Goal: Task Accomplishment & Management: Complete application form

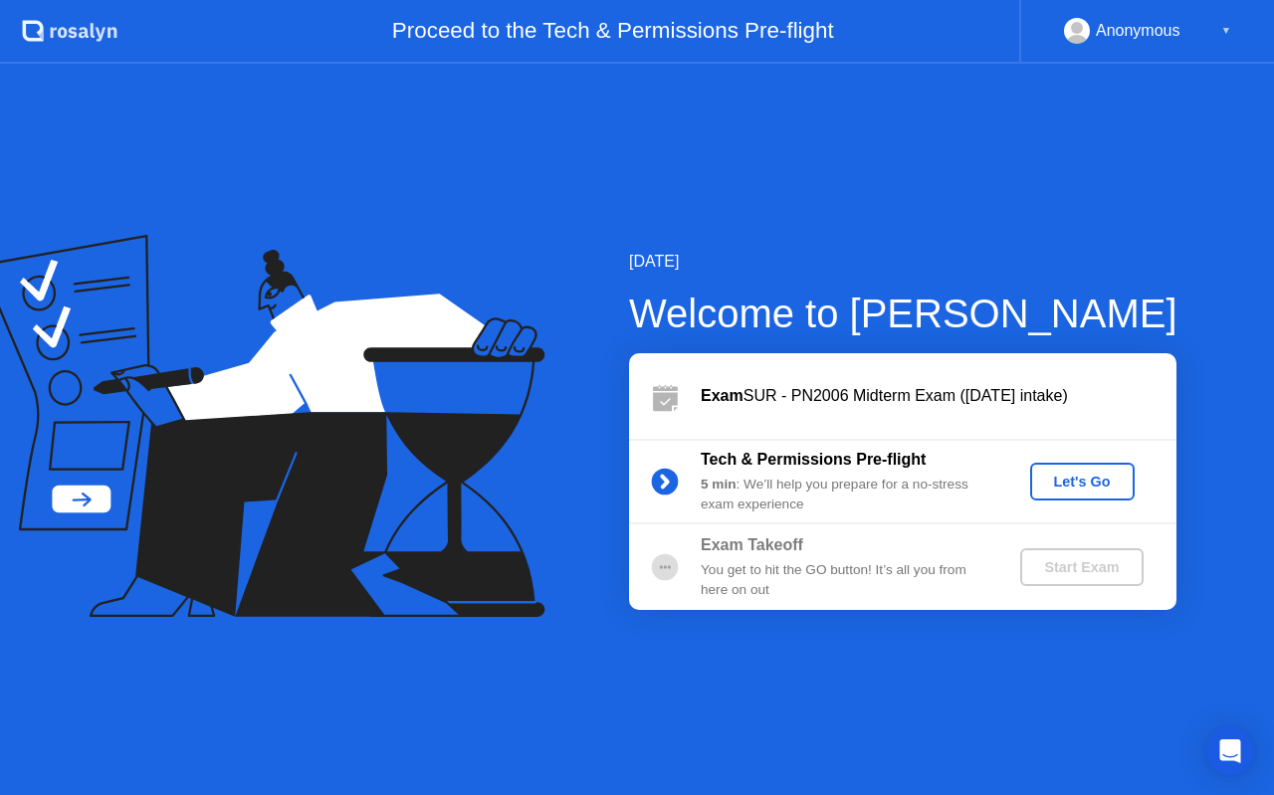
click at [1061, 474] on div "Let's Go" at bounding box center [1082, 482] width 89 height 16
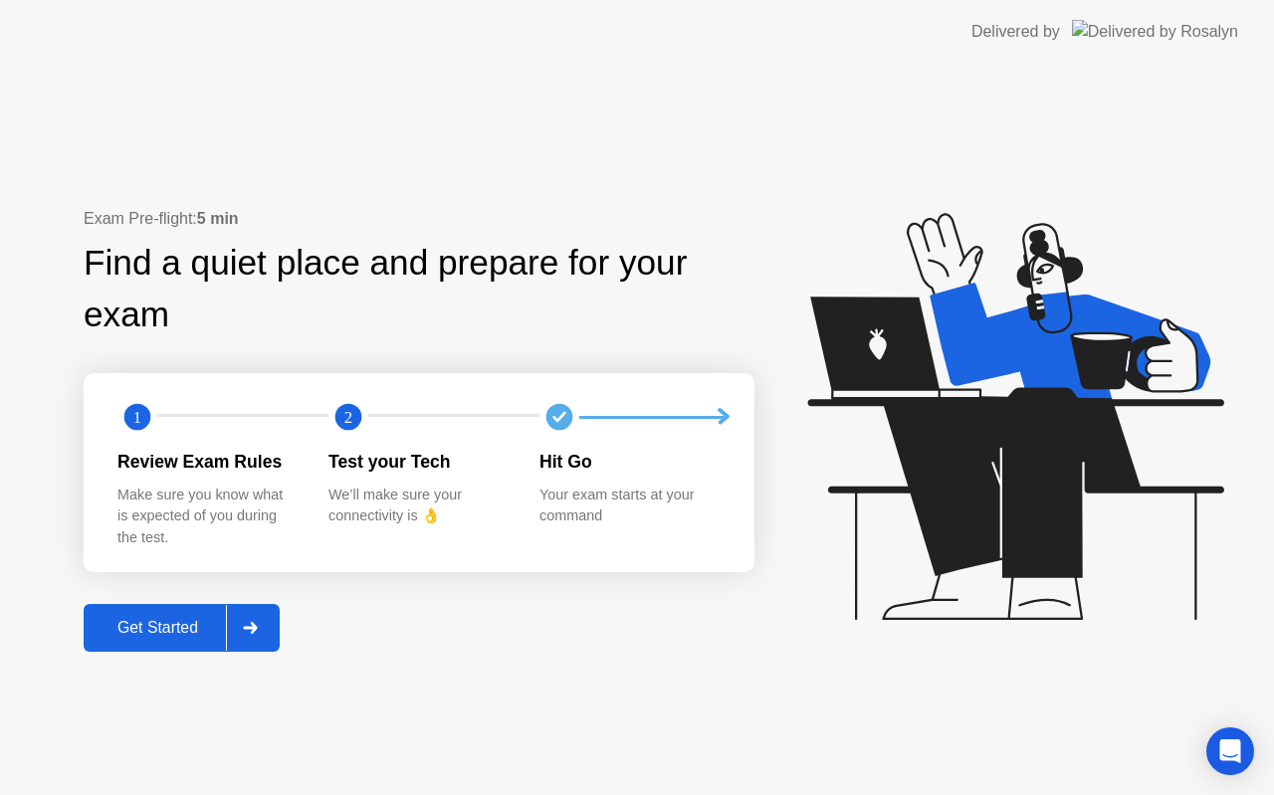
click at [249, 630] on icon at bounding box center [250, 628] width 15 height 12
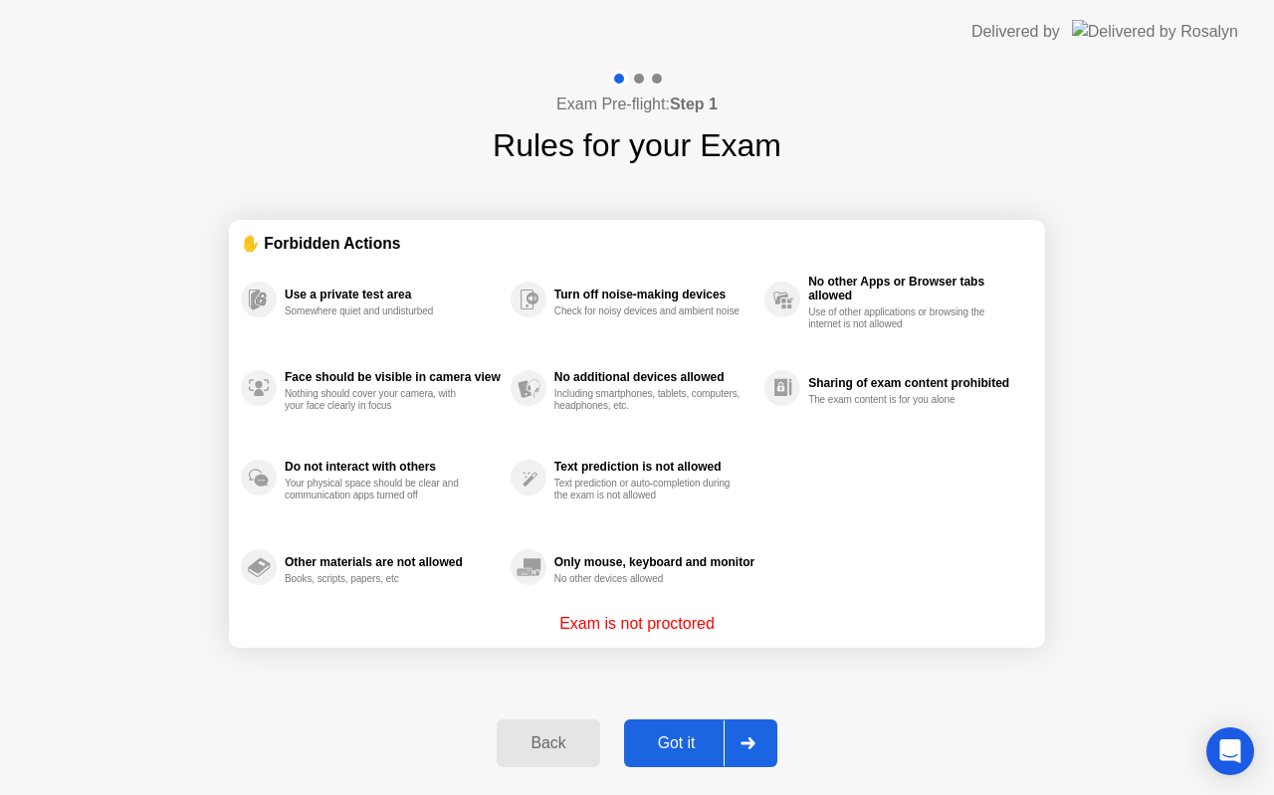
click at [741, 739] on icon at bounding box center [748, 744] width 15 height 12
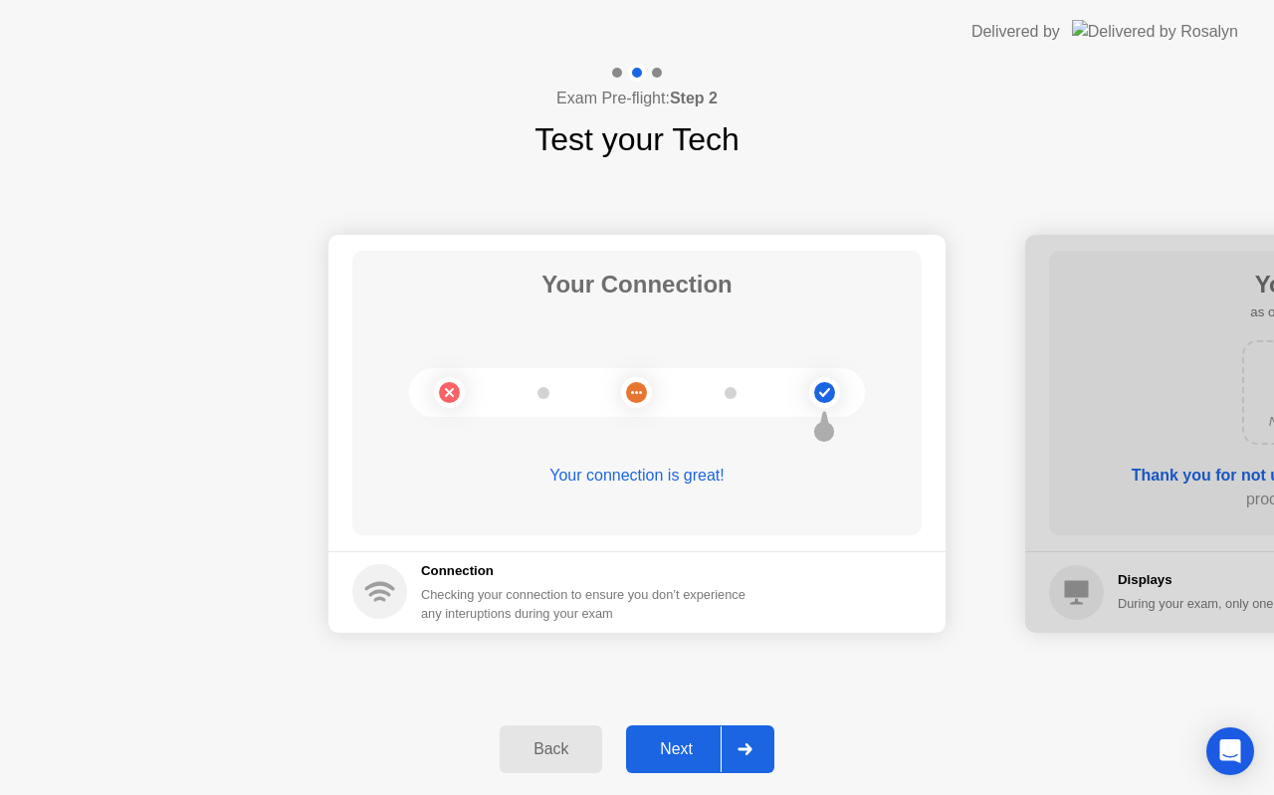
click at [763, 746] on div at bounding box center [745, 750] width 48 height 46
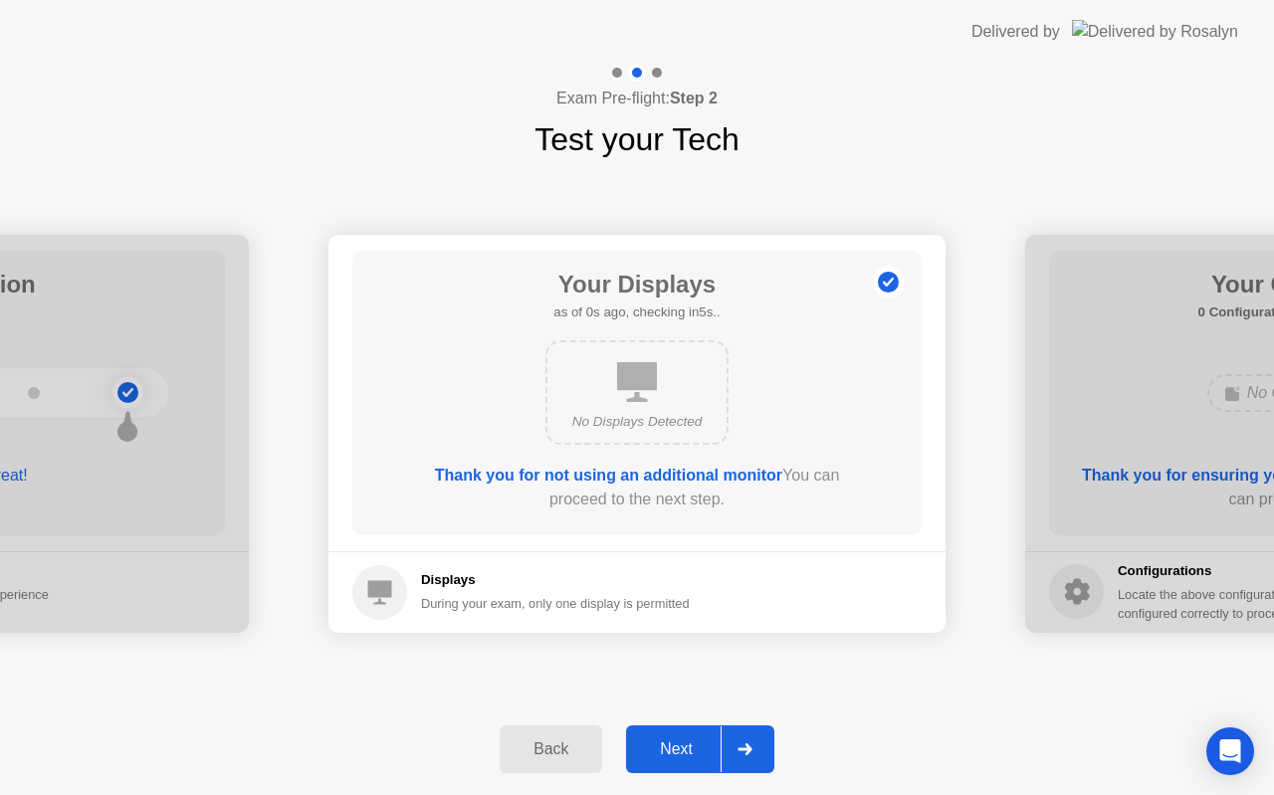
click at [763, 746] on div at bounding box center [745, 750] width 48 height 46
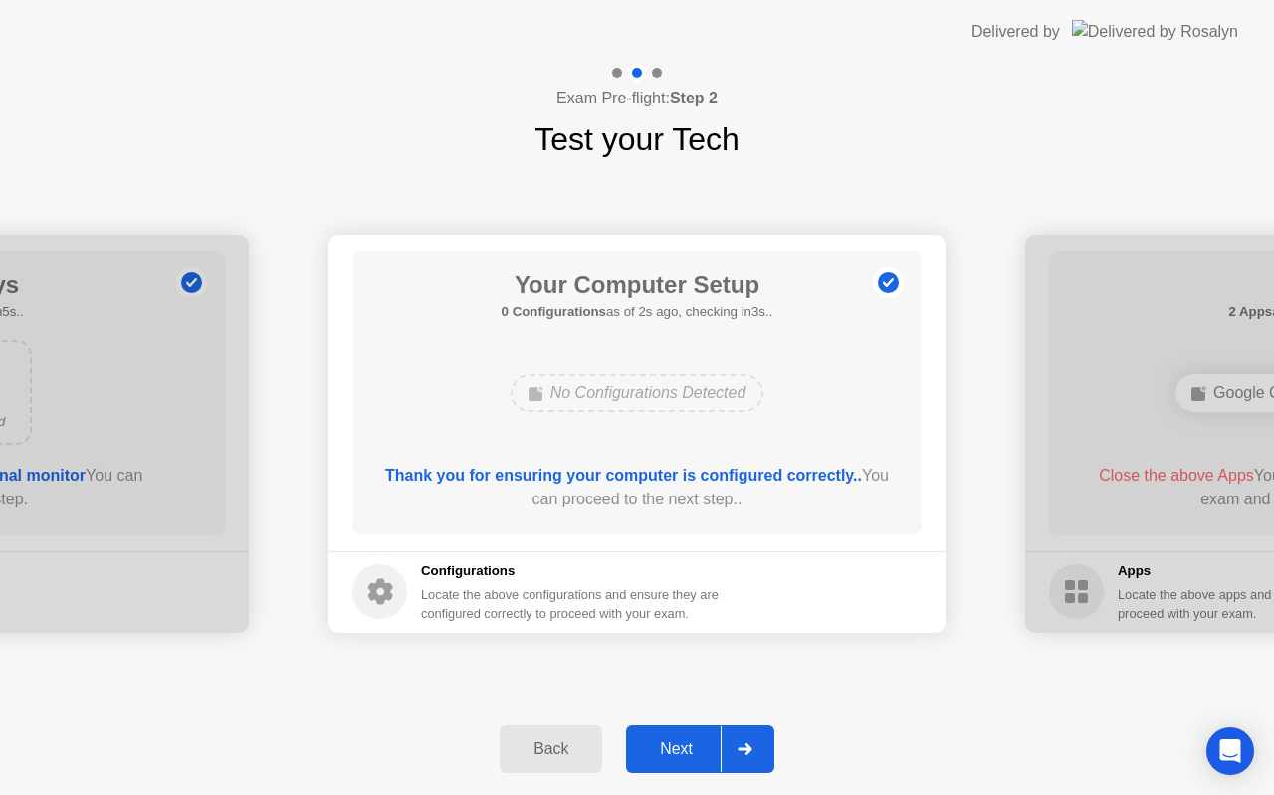
click at [763, 746] on div at bounding box center [745, 750] width 48 height 46
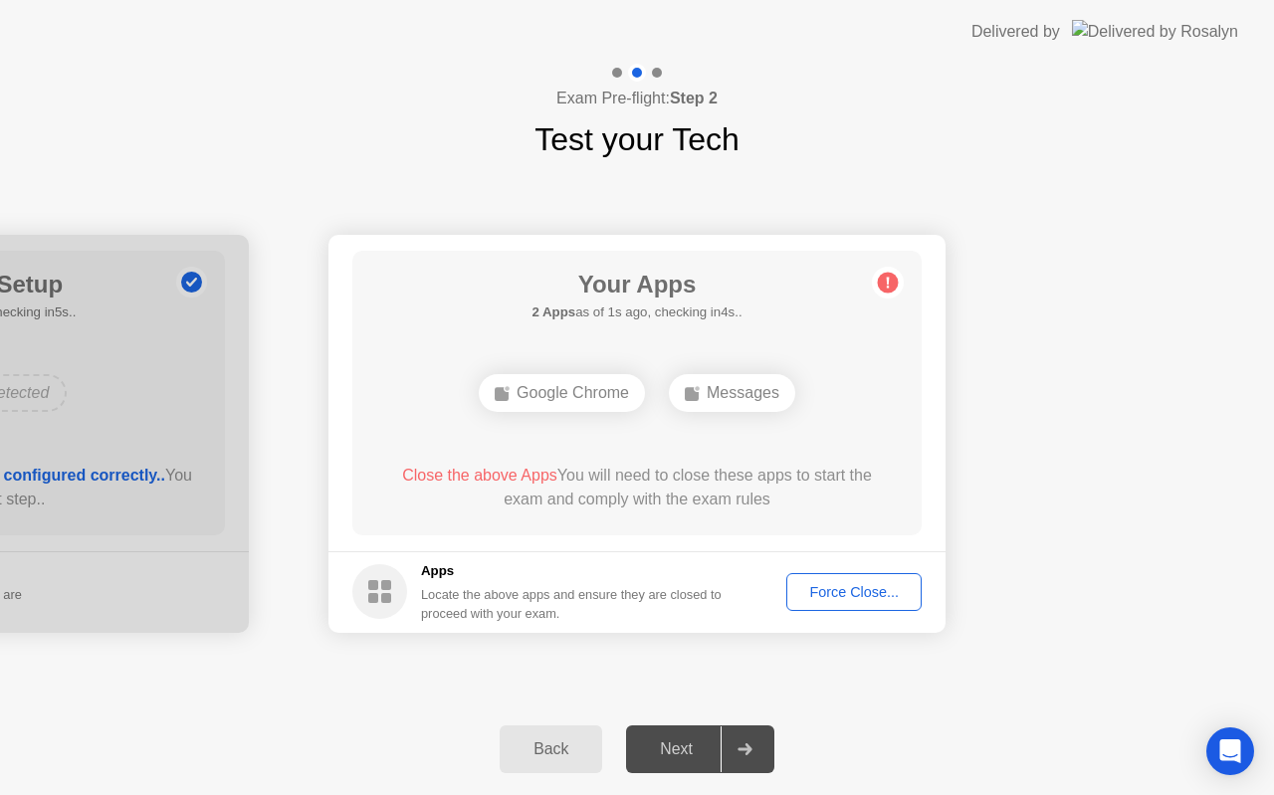
click at [852, 575] on button "Force Close..." at bounding box center [853, 592] width 135 height 38
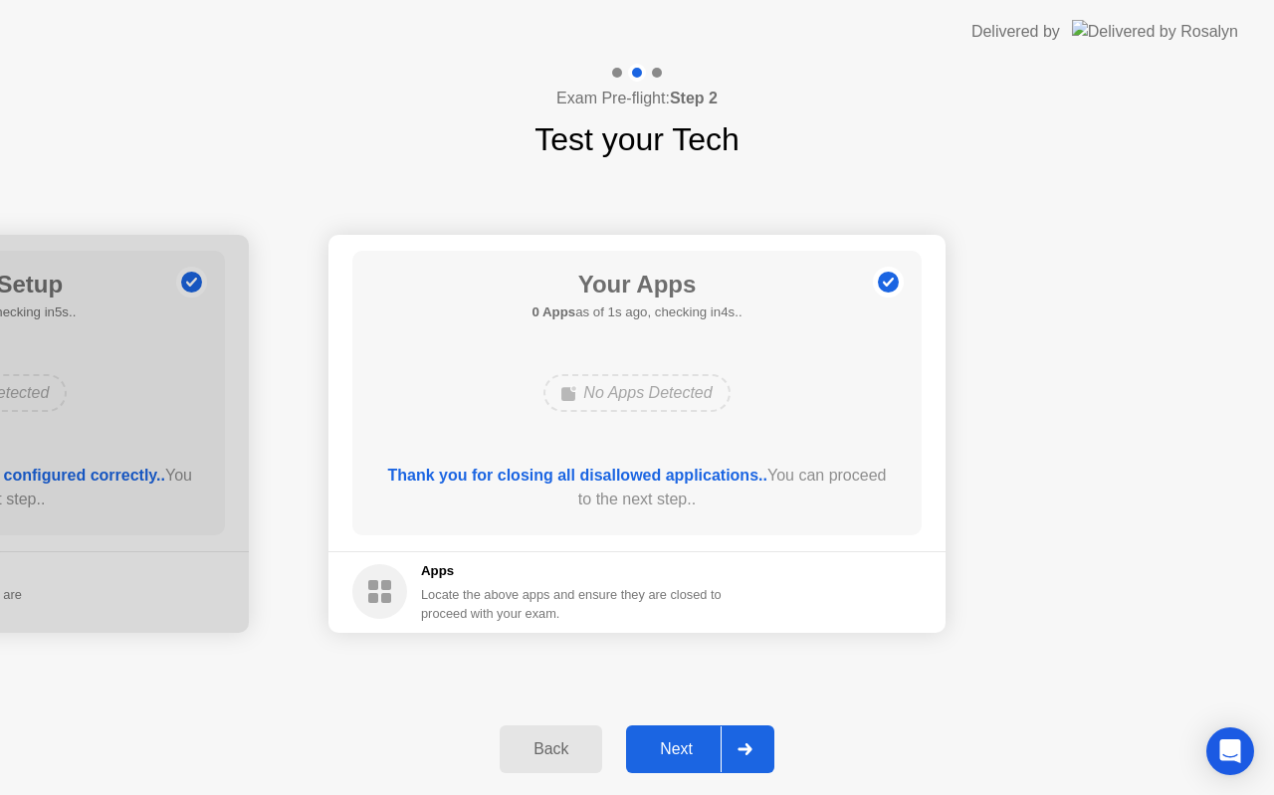
click at [745, 735] on div at bounding box center [745, 750] width 48 height 46
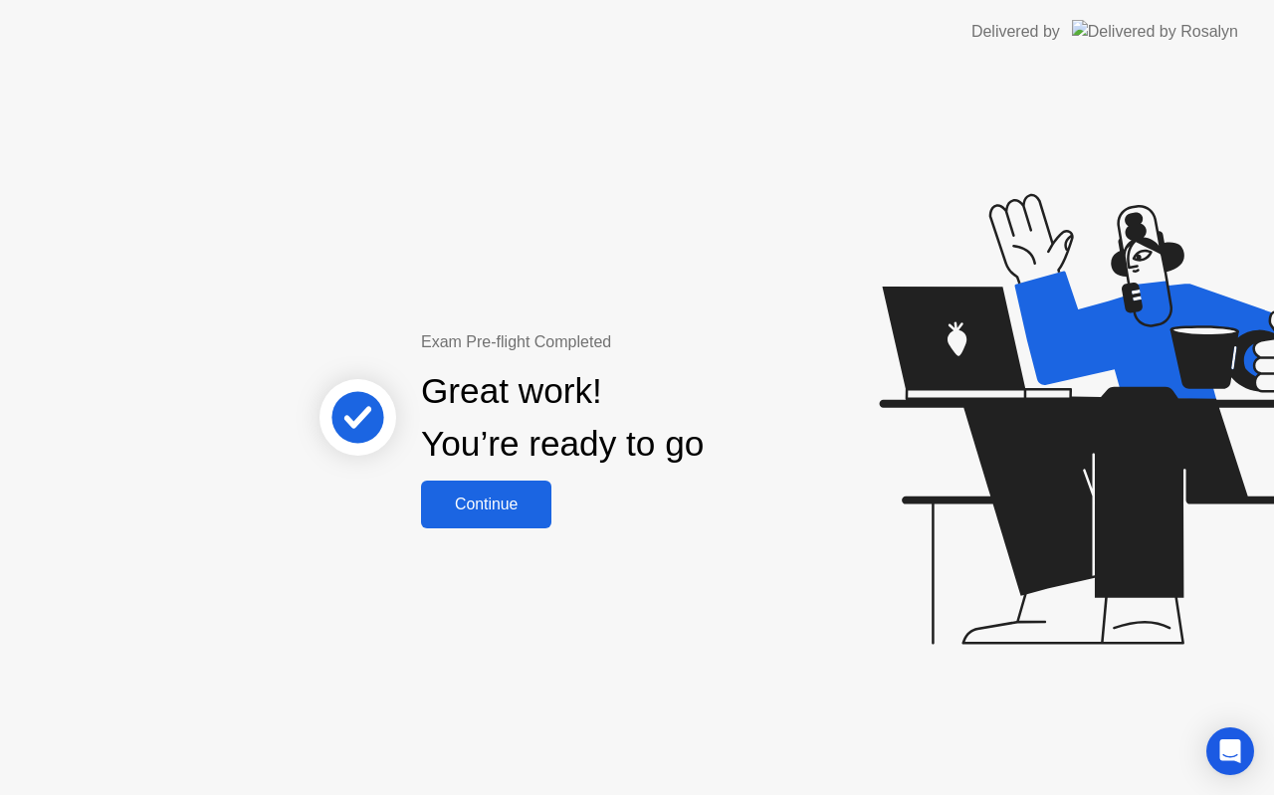
click at [511, 503] on div "Continue" at bounding box center [486, 505] width 118 height 18
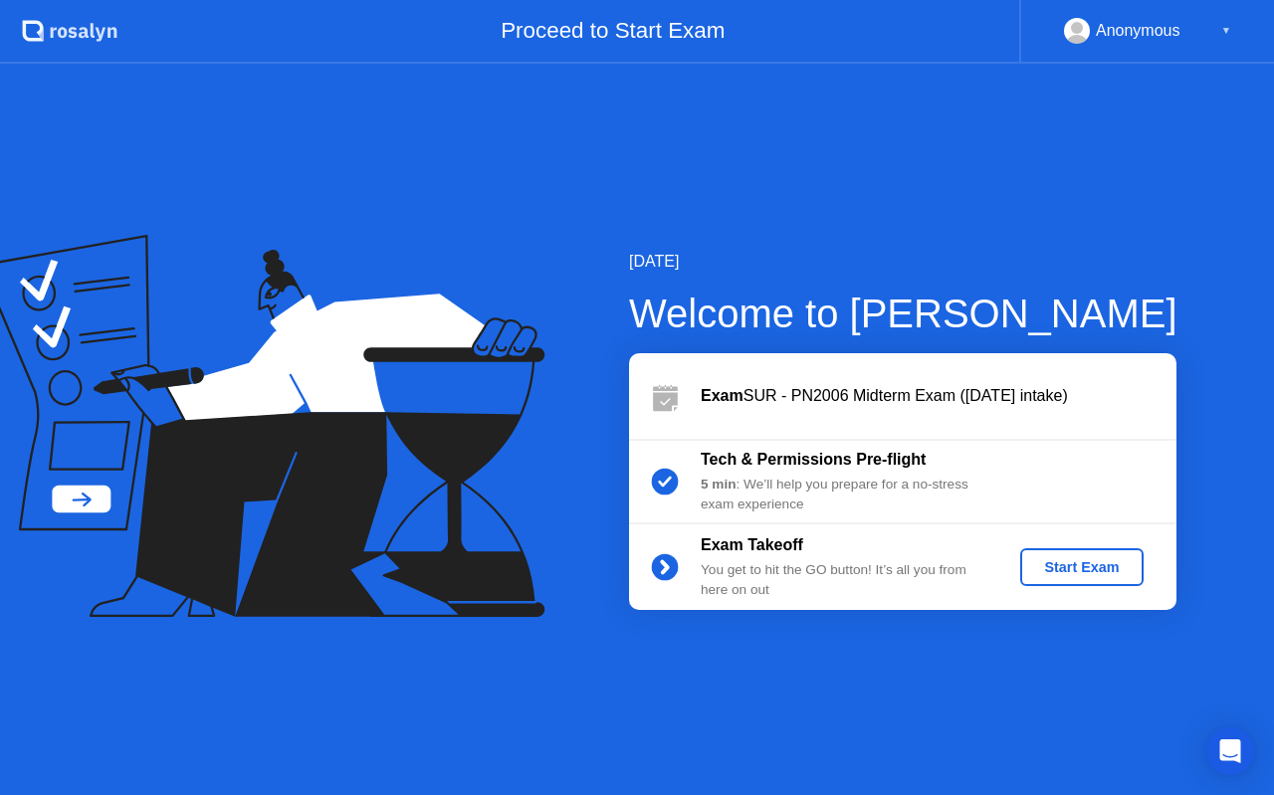
click at [1079, 575] on div "Start Exam" at bounding box center [1081, 567] width 107 height 16
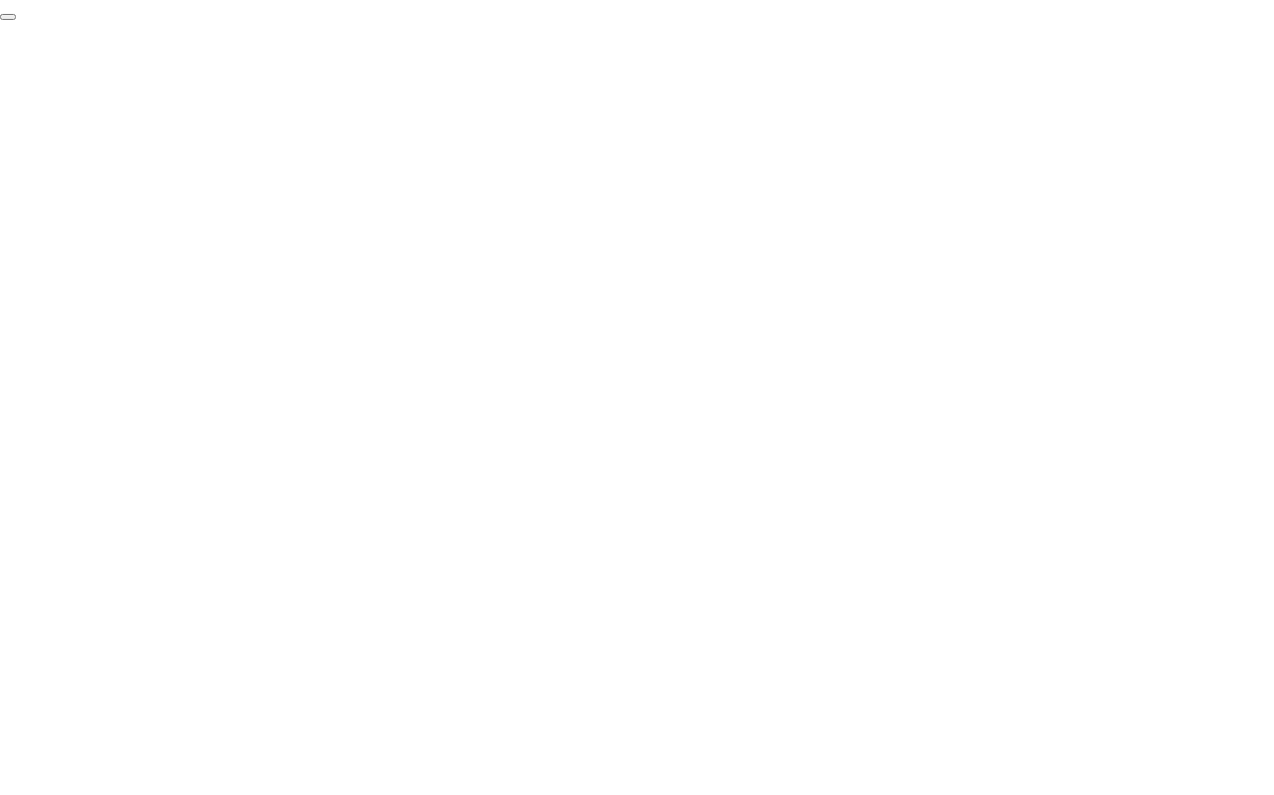
click div "End Proctoring Session"
